Goal: Task Accomplishment & Management: Use online tool/utility

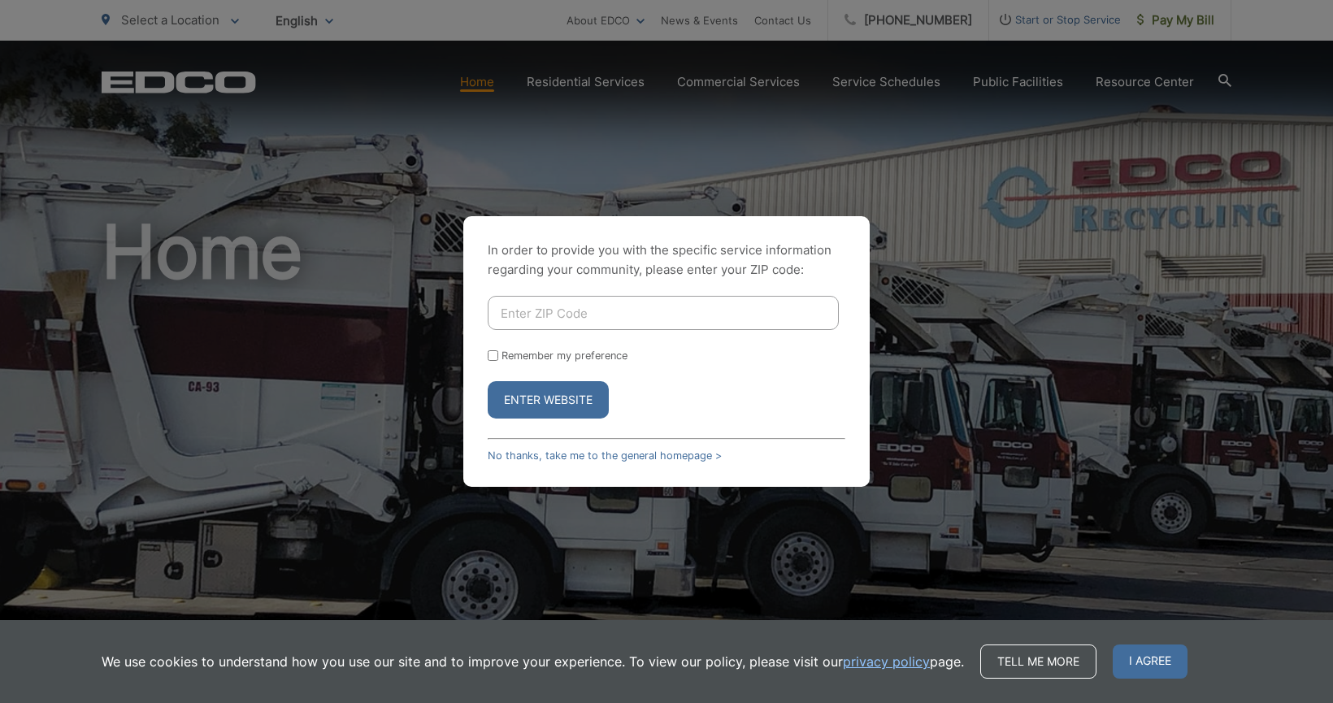
click at [540, 308] on input "Enter ZIP Code" at bounding box center [663, 313] width 351 height 34
type input "92081"
click at [488, 381] on button "Enter Website" at bounding box center [548, 399] width 121 height 37
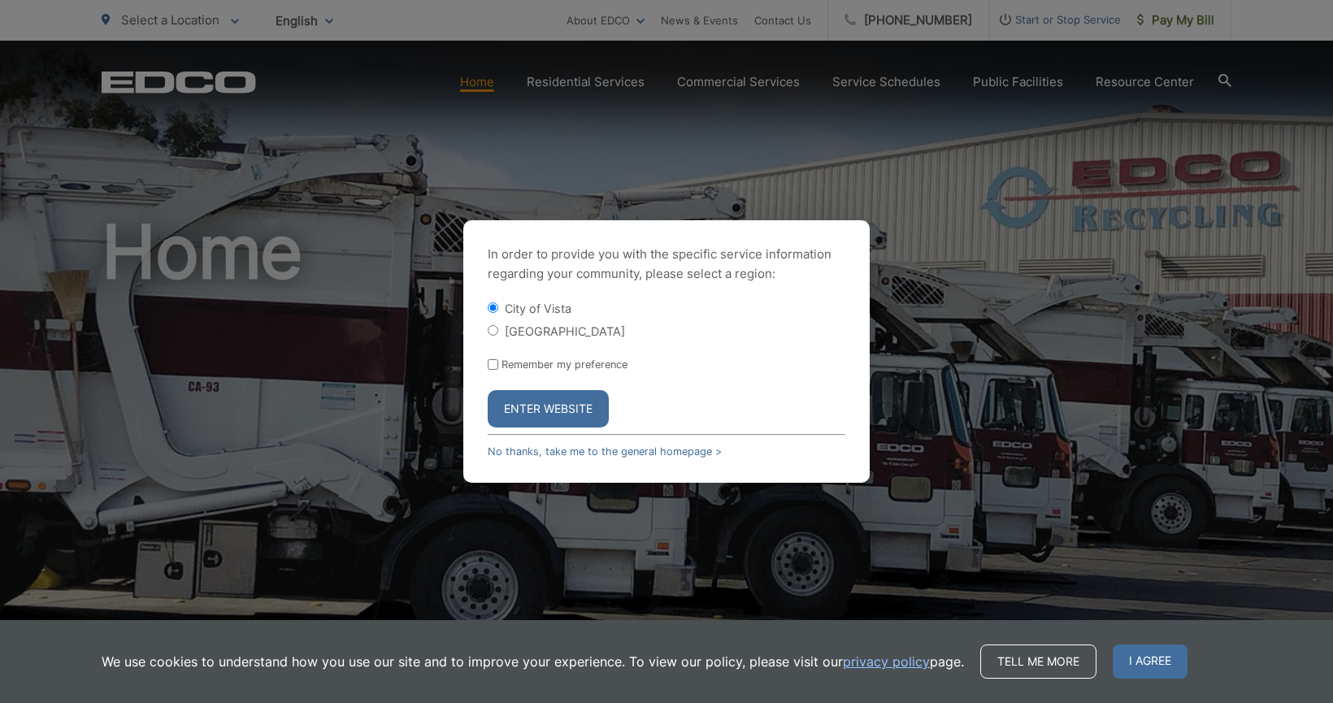
click at [530, 410] on button "Enter Website" at bounding box center [548, 408] width 121 height 37
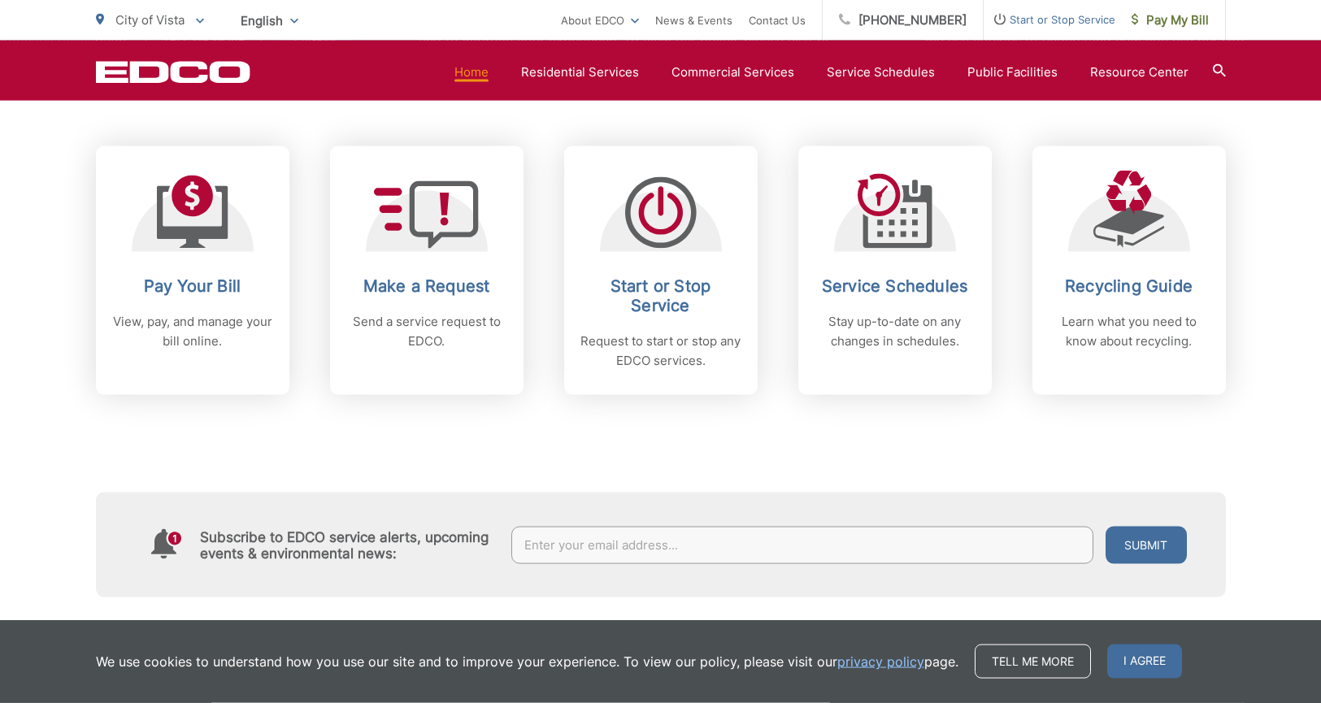
scroll to position [676, 0]
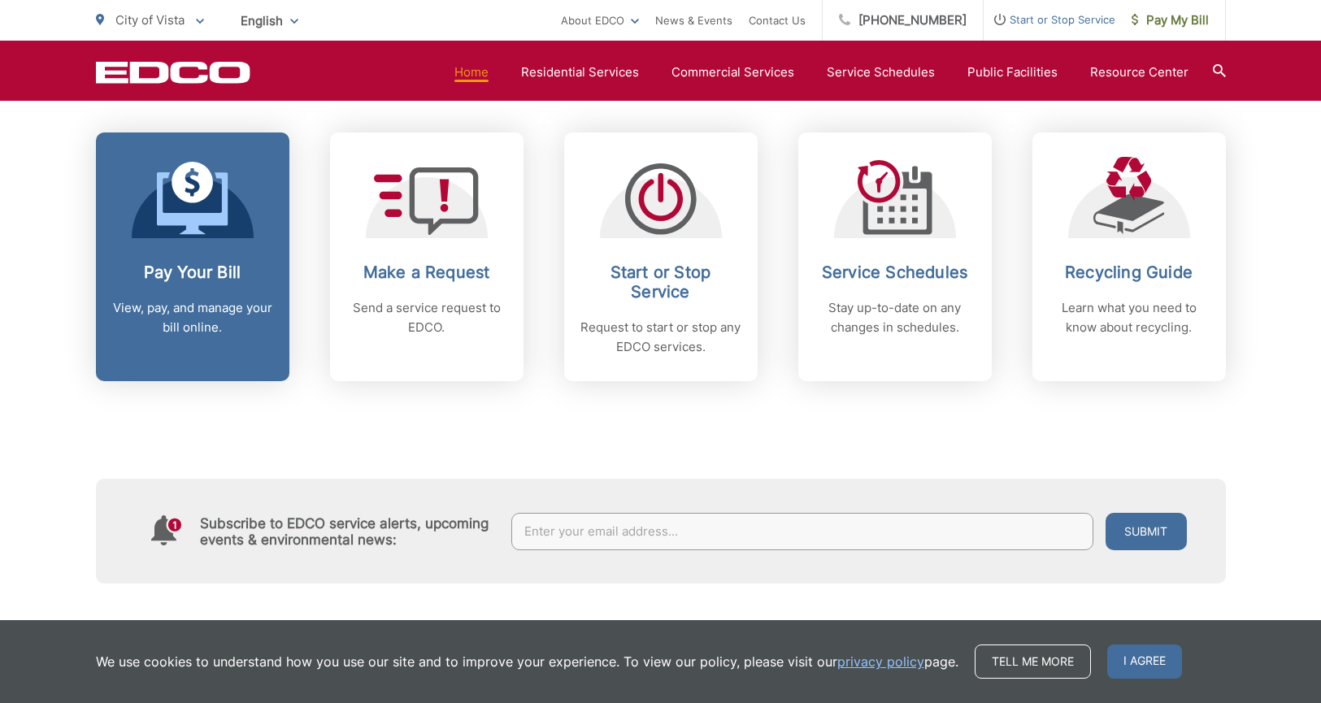
click at [206, 339] on link "Pay Your Bill View, pay, and manage your bill online." at bounding box center [192, 256] width 193 height 249
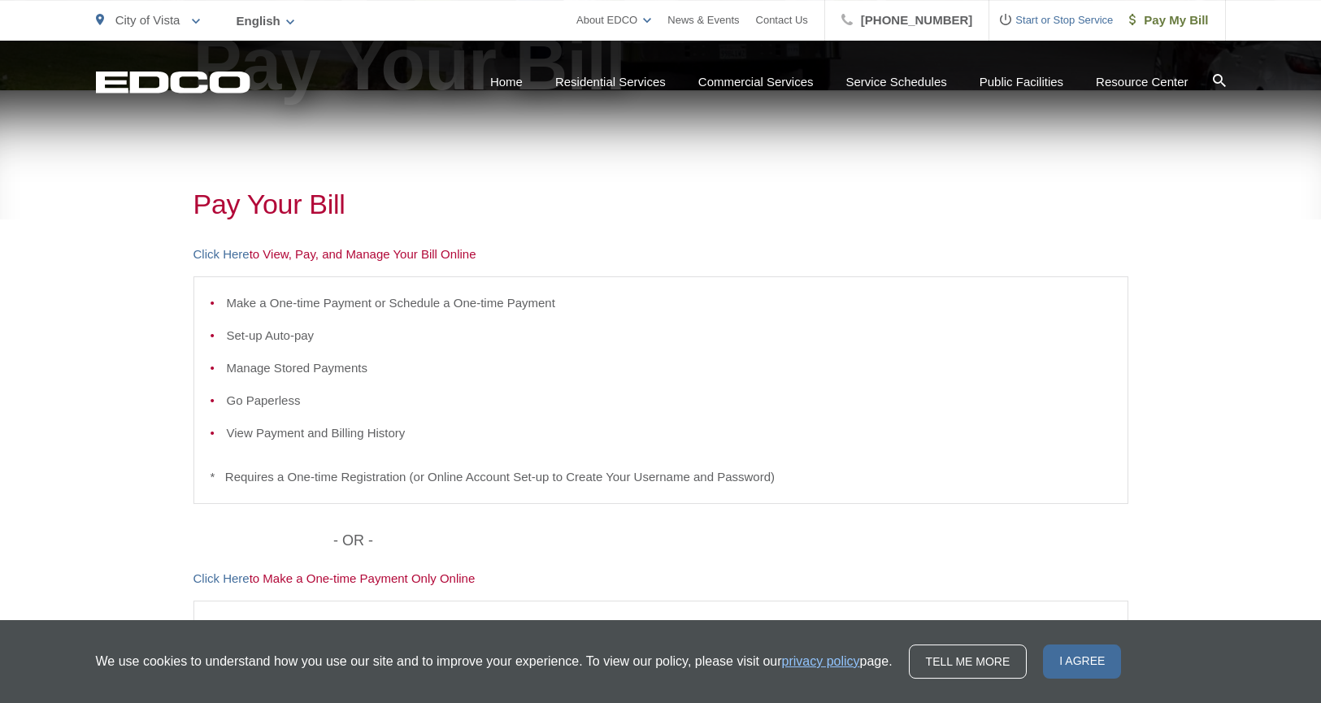
scroll to position [312, 0]
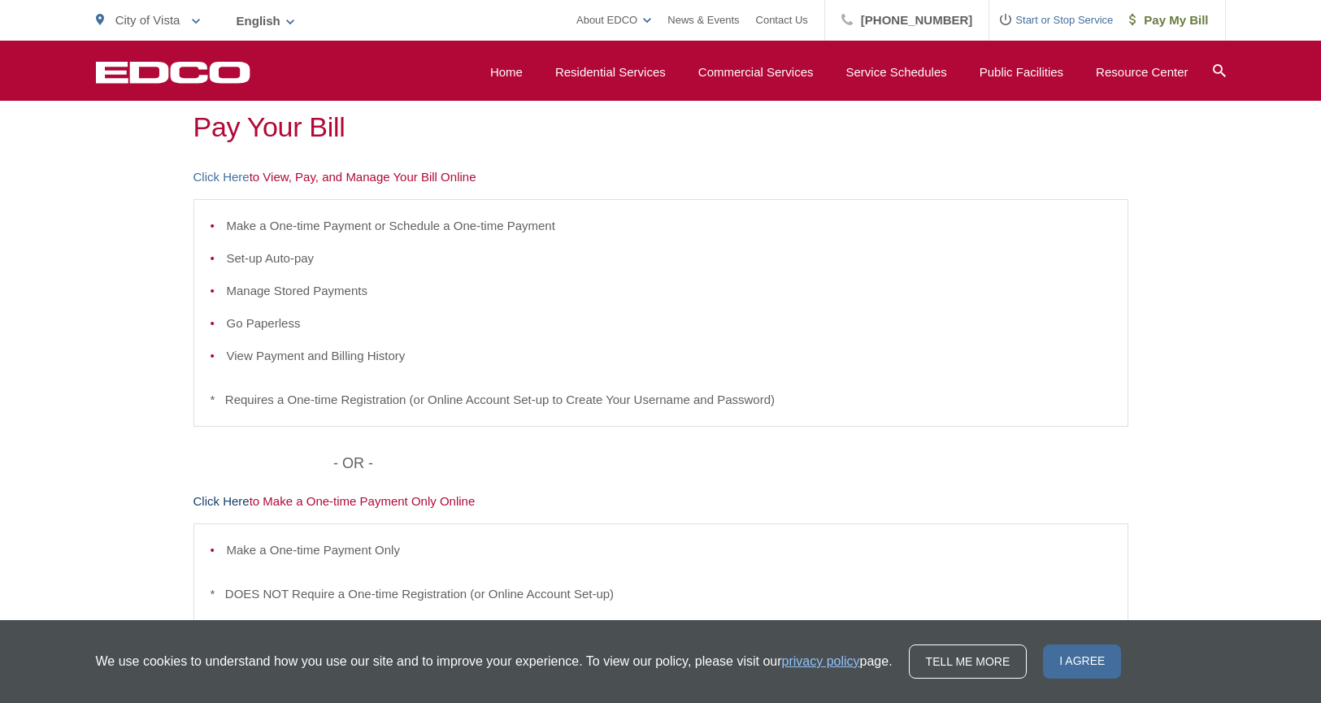
click at [223, 498] on link "Click Here" at bounding box center [221, 502] width 56 height 20
